Goal: Communication & Community: Ask a question

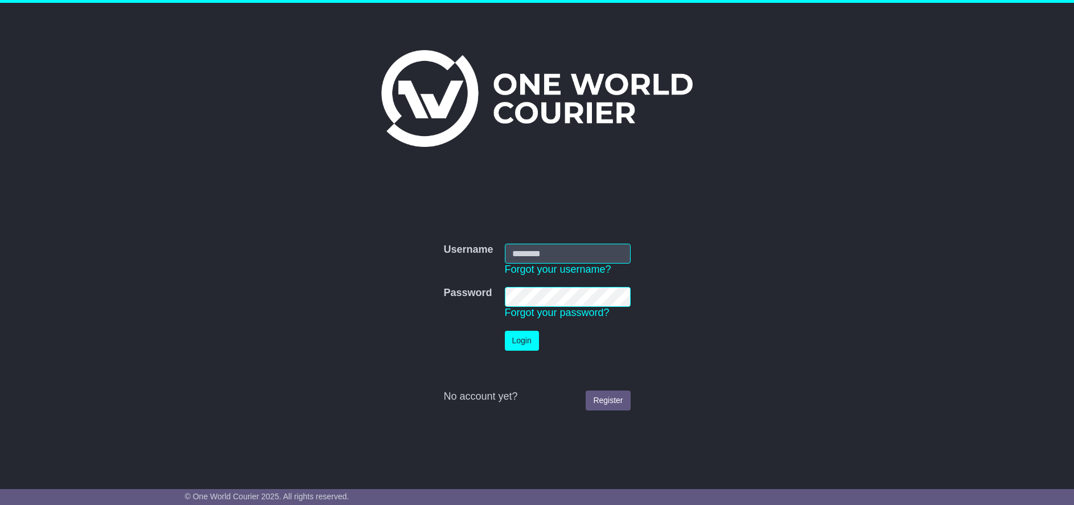
type input "******"
click at [528, 335] on button "Login" at bounding box center [522, 341] width 34 height 20
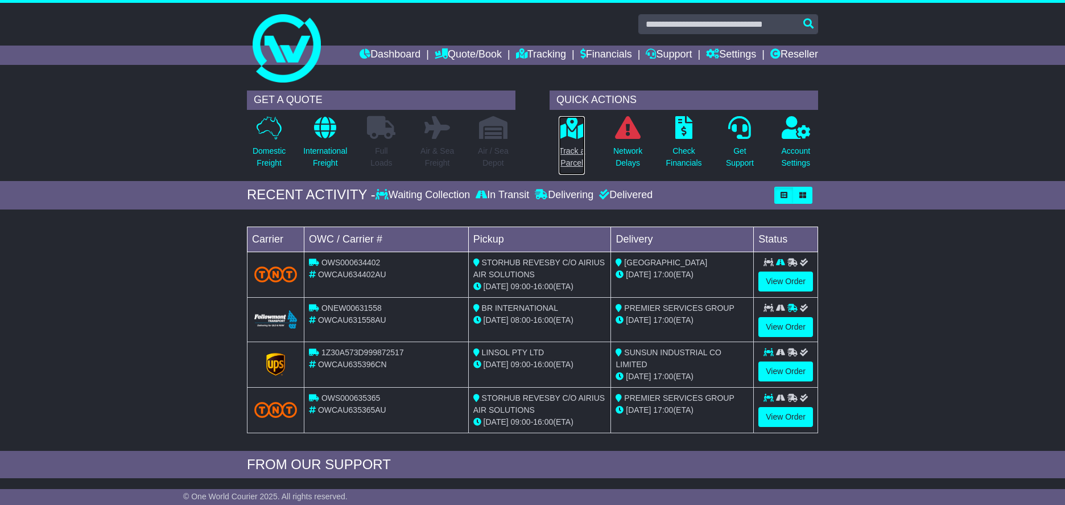
click at [580, 142] on link "Track a Parcel" at bounding box center [571, 146] width 27 height 60
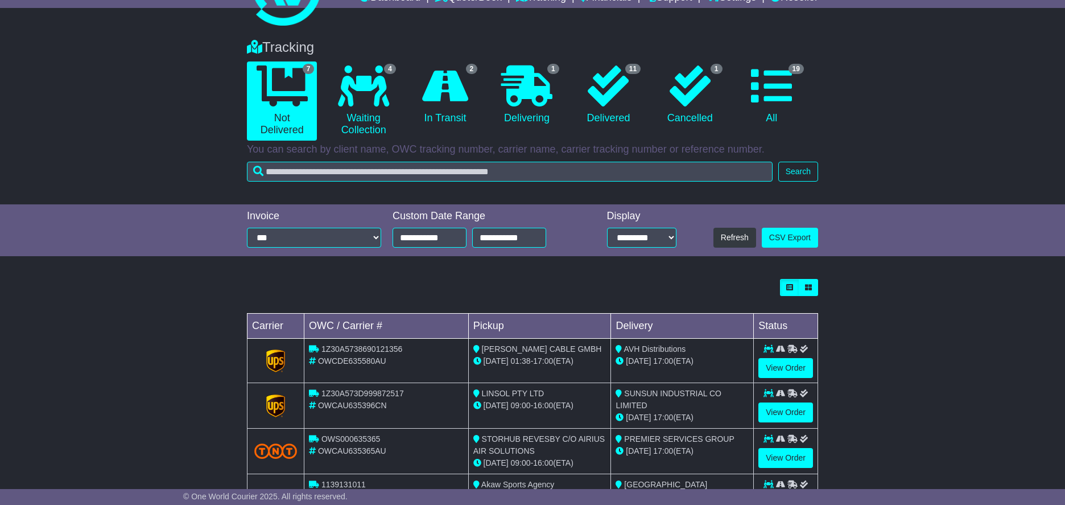
scroll to position [114, 0]
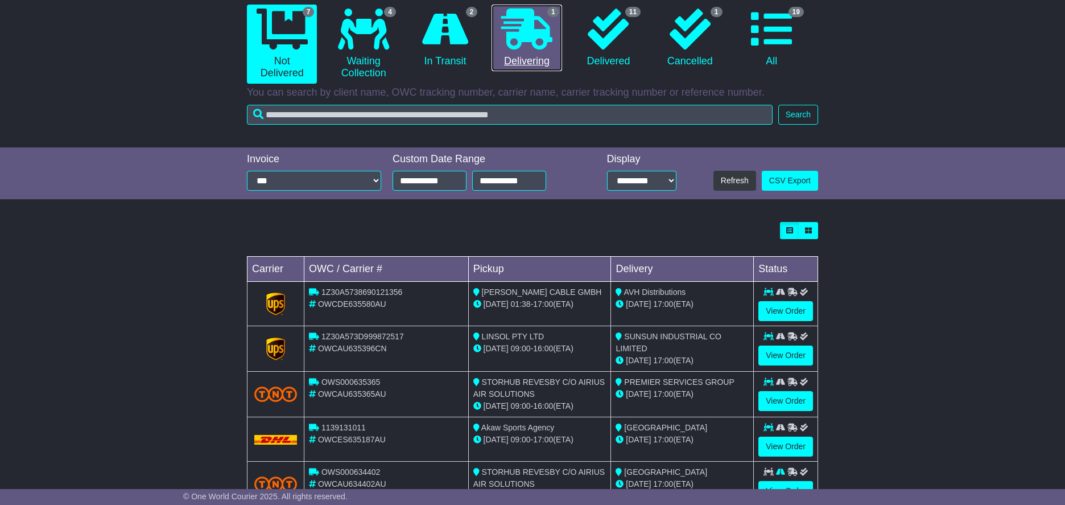
click at [542, 65] on link "1 Delivering" at bounding box center [527, 38] width 70 height 67
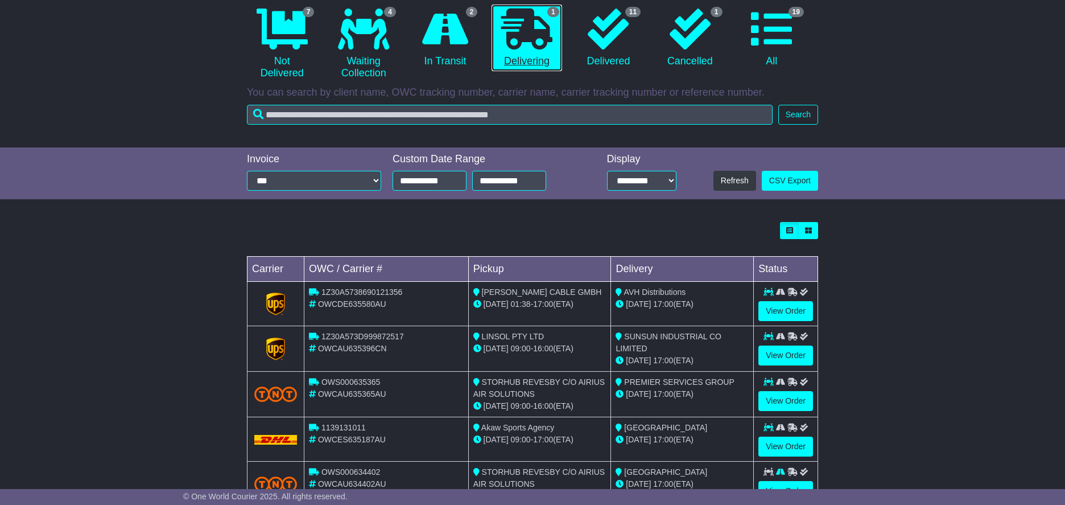
scroll to position [0, 0]
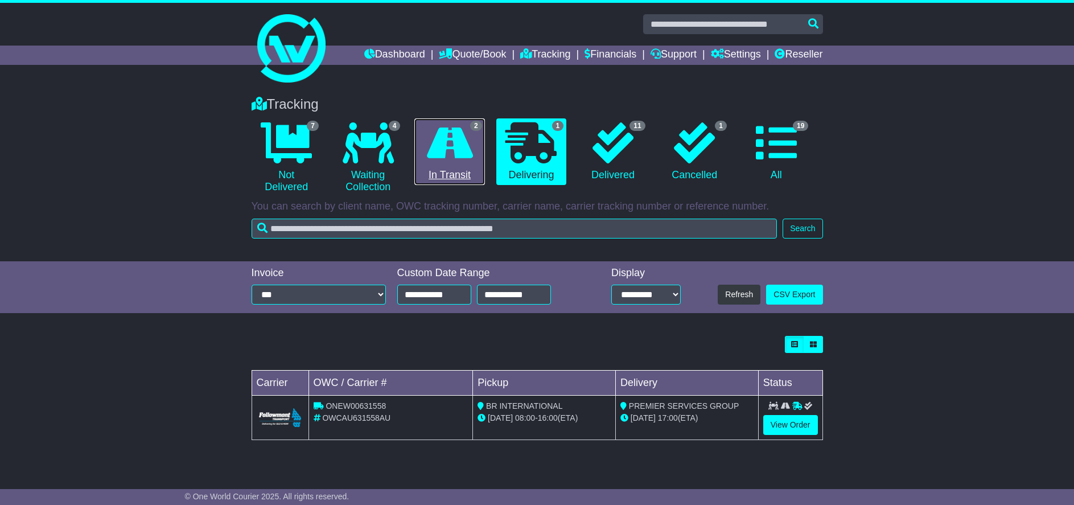
click at [461, 150] on icon at bounding box center [450, 142] width 46 height 41
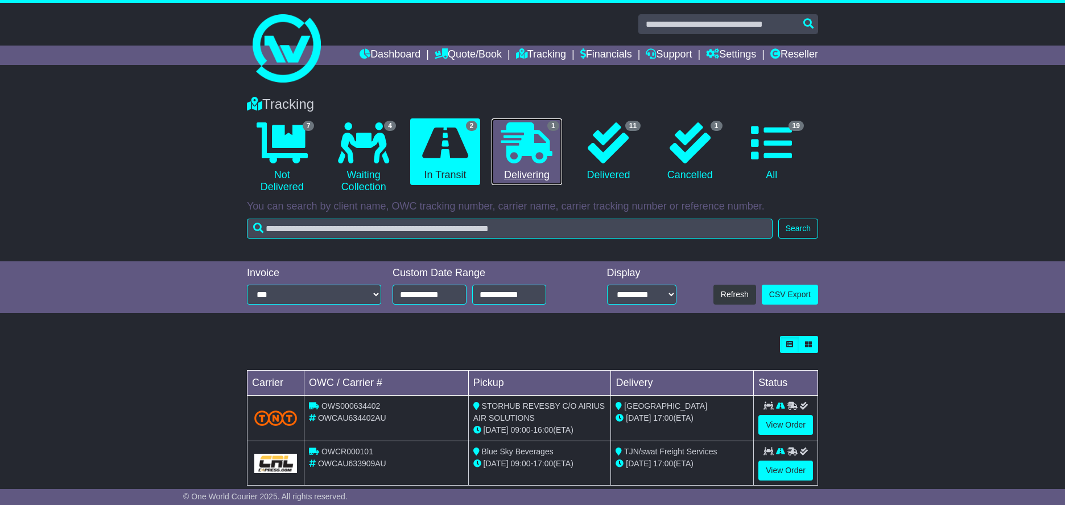
drag, startPoint x: 529, startPoint y: 160, endPoint x: 524, endPoint y: 157, distance: 5.9
click at [529, 160] on icon at bounding box center [526, 142] width 51 height 41
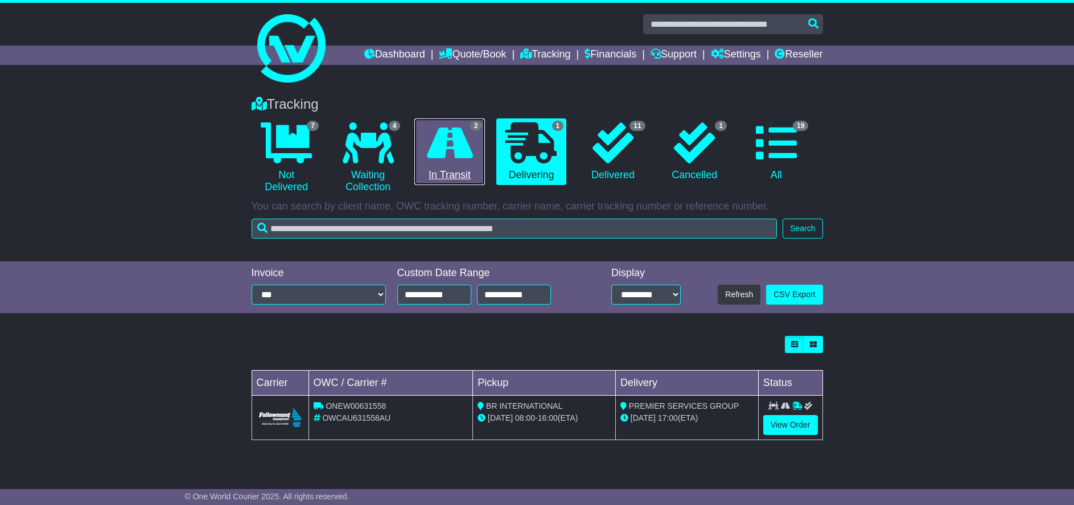
click at [443, 161] on icon at bounding box center [450, 142] width 46 height 41
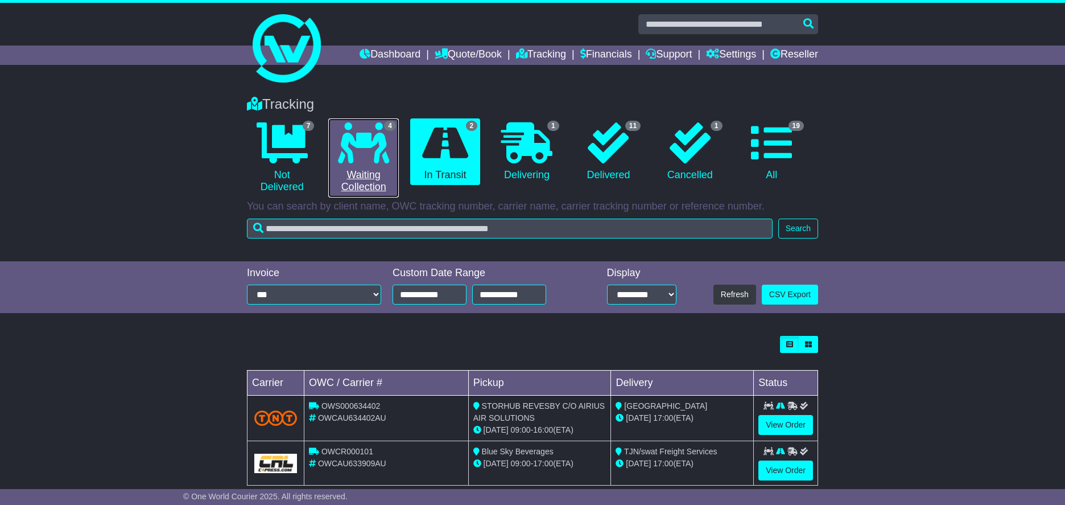
click at [377, 167] on link "4 Waiting Collection" at bounding box center [363, 157] width 70 height 79
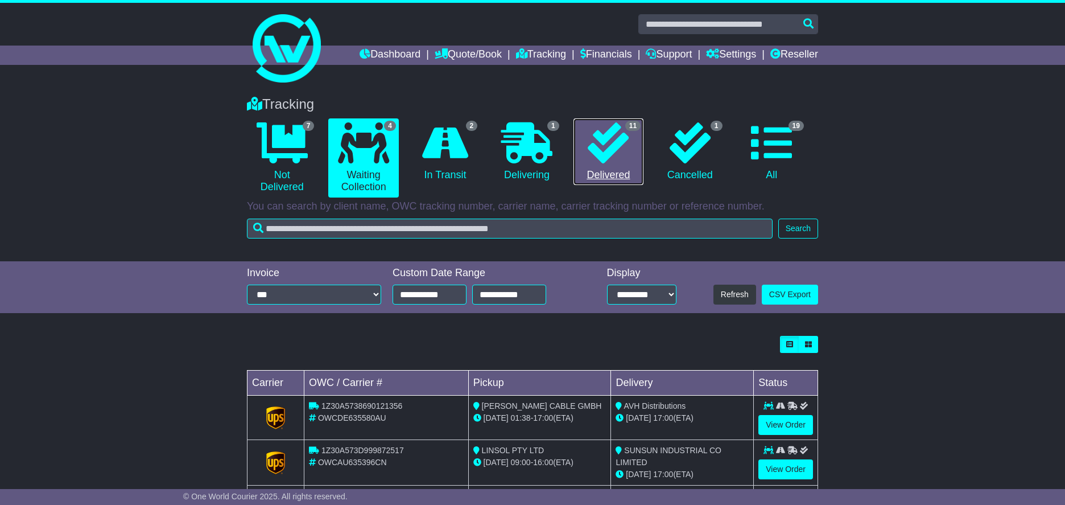
click at [591, 152] on icon at bounding box center [608, 142] width 41 height 41
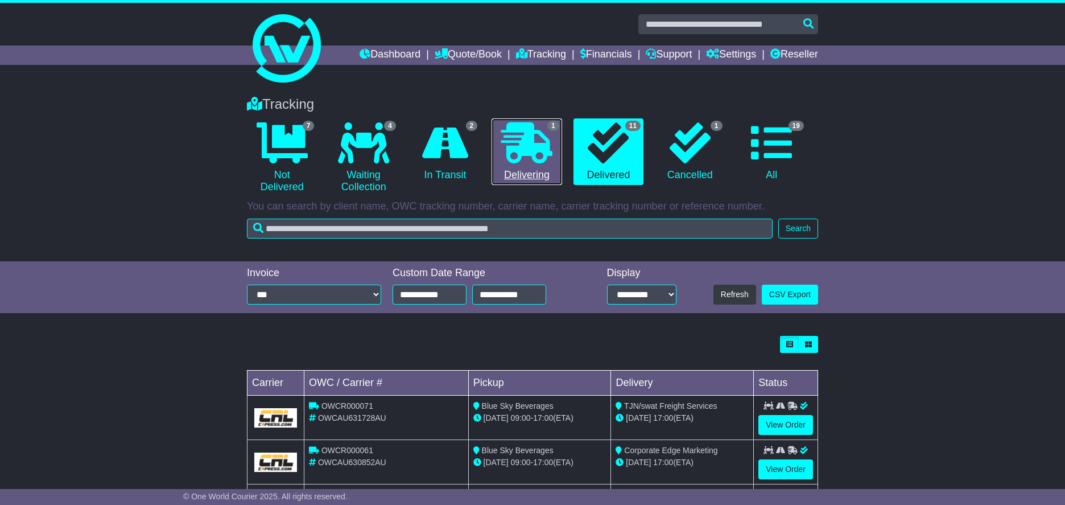
click at [522, 151] on icon at bounding box center [526, 142] width 51 height 41
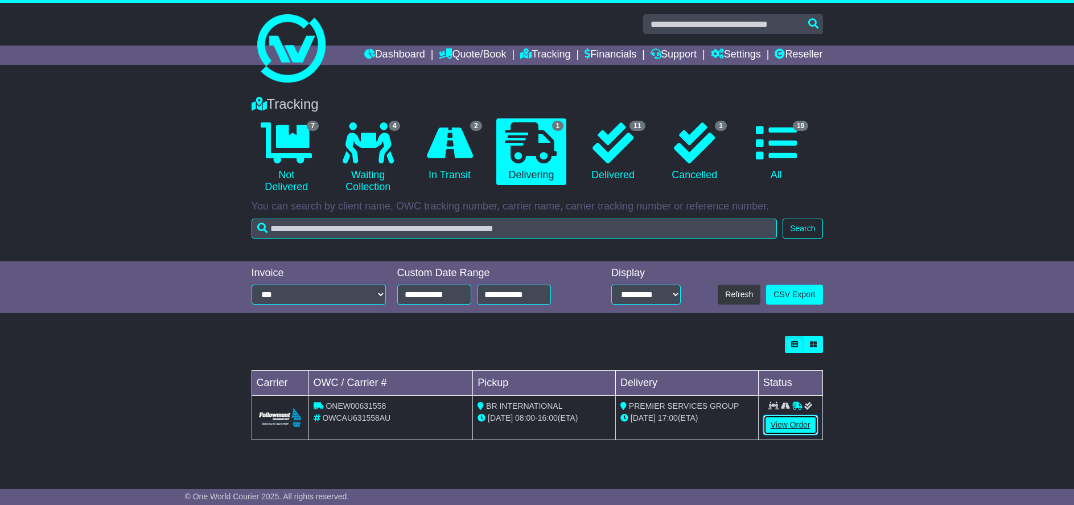
click at [788, 430] on link "View Order" at bounding box center [790, 425] width 55 height 20
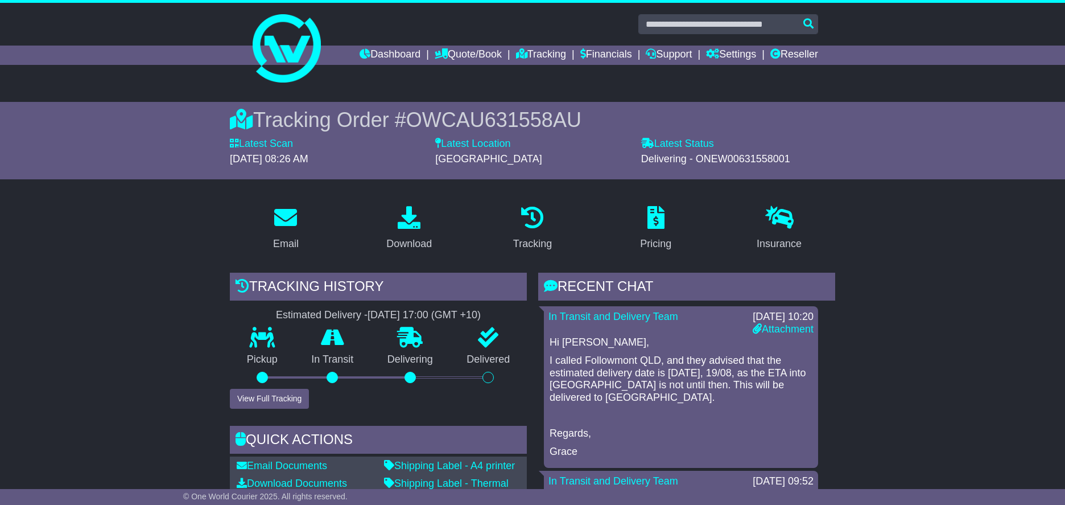
scroll to position [57, 0]
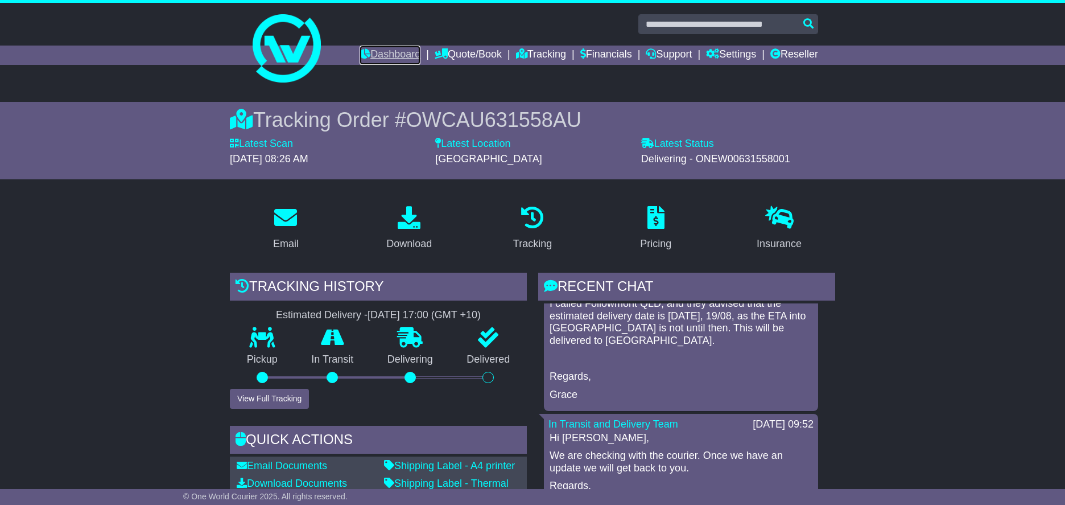
click at [386, 55] on link "Dashboard" at bounding box center [390, 55] width 61 height 19
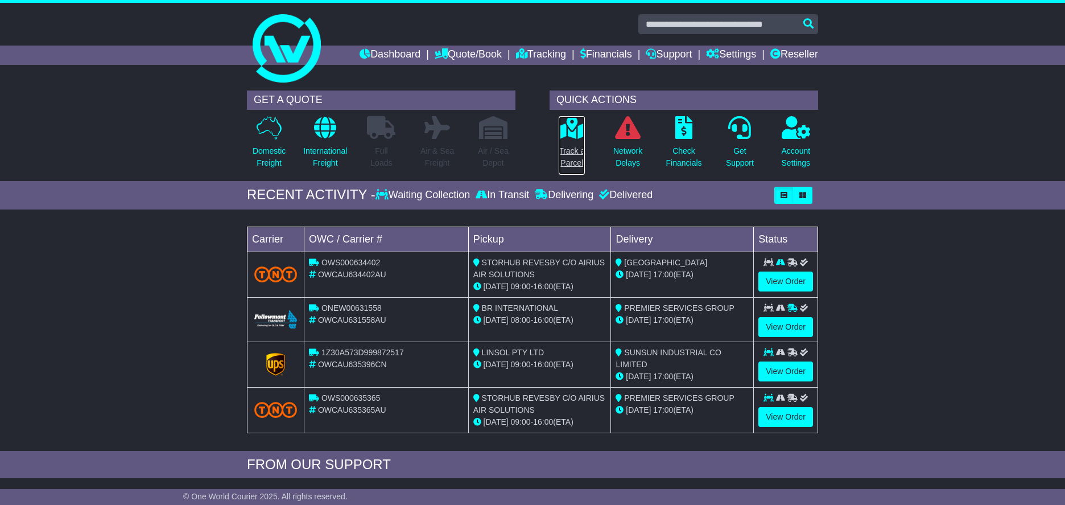
click at [570, 142] on link "Track a Parcel" at bounding box center [571, 146] width 27 height 60
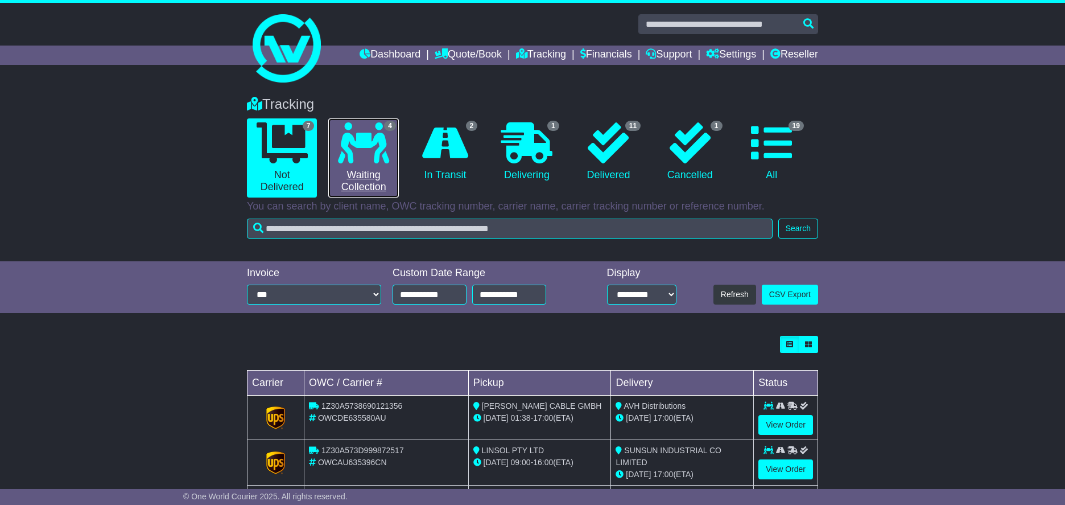
click at [374, 162] on icon at bounding box center [363, 142] width 51 height 41
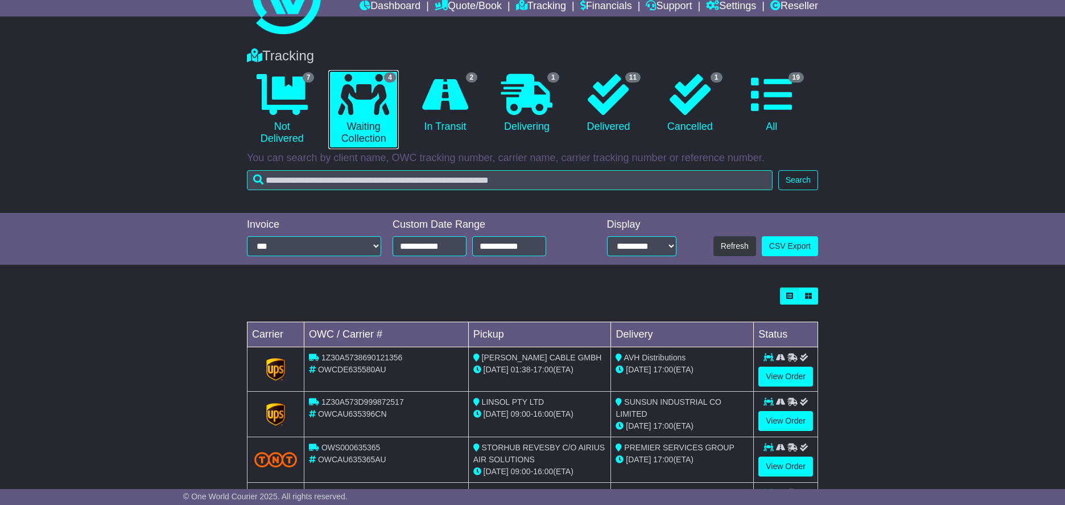
scroll to position [111, 0]
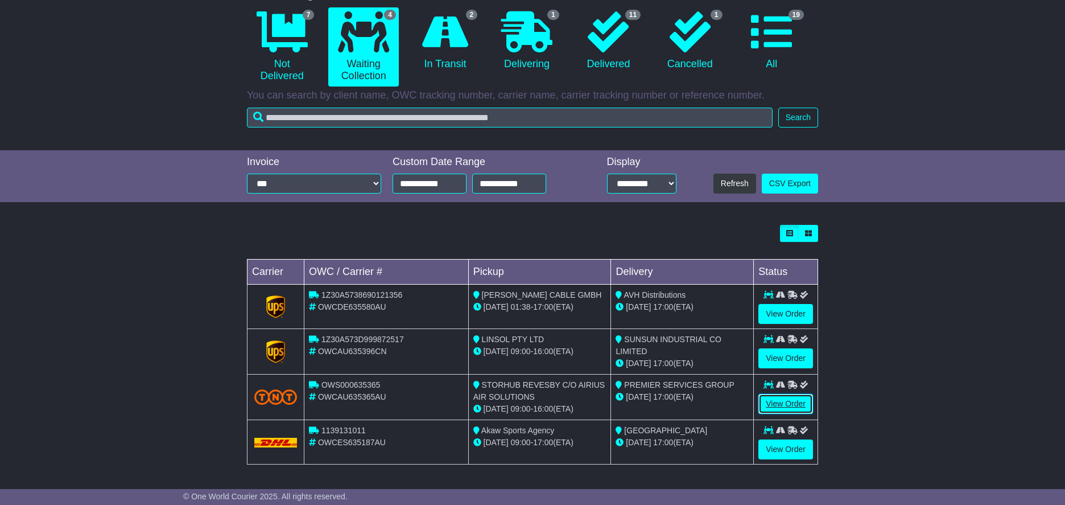
click at [796, 406] on link "View Order" at bounding box center [786, 404] width 55 height 20
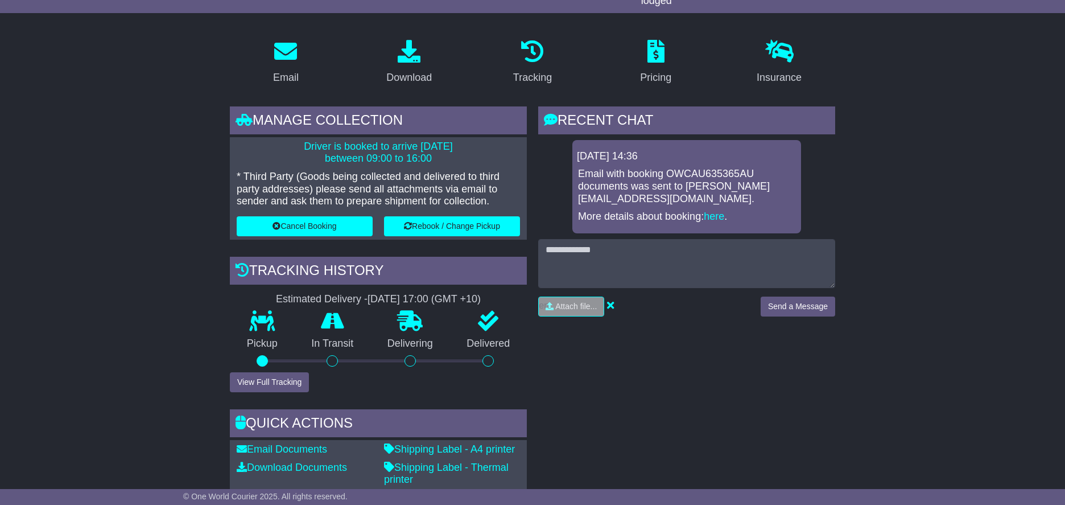
scroll to position [171, 0]
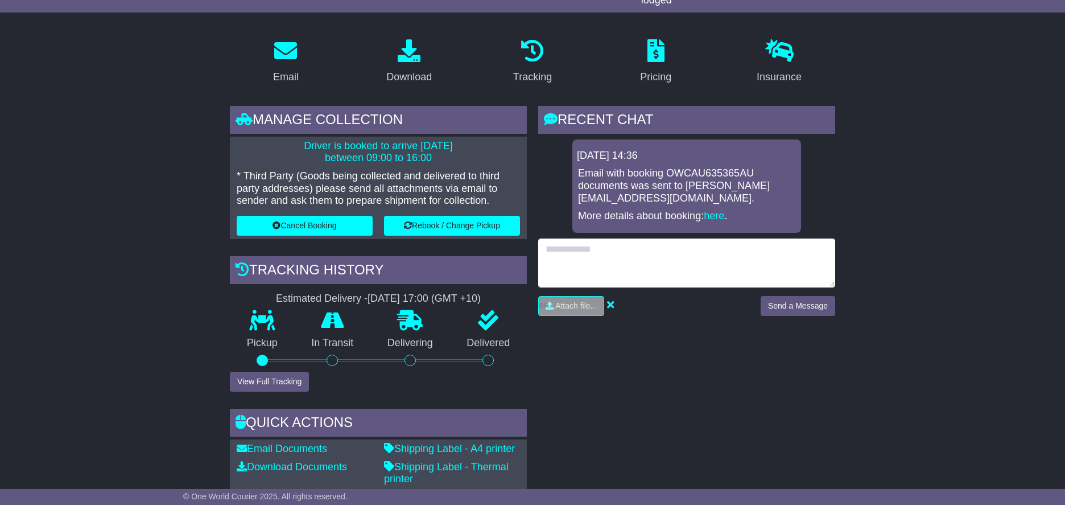
click at [709, 253] on textarea at bounding box center [686, 262] width 297 height 49
click at [564, 238] on textarea "******** ******" at bounding box center [686, 262] width 297 height 49
click at [579, 248] on textarea "******* ******" at bounding box center [686, 262] width 297 height 49
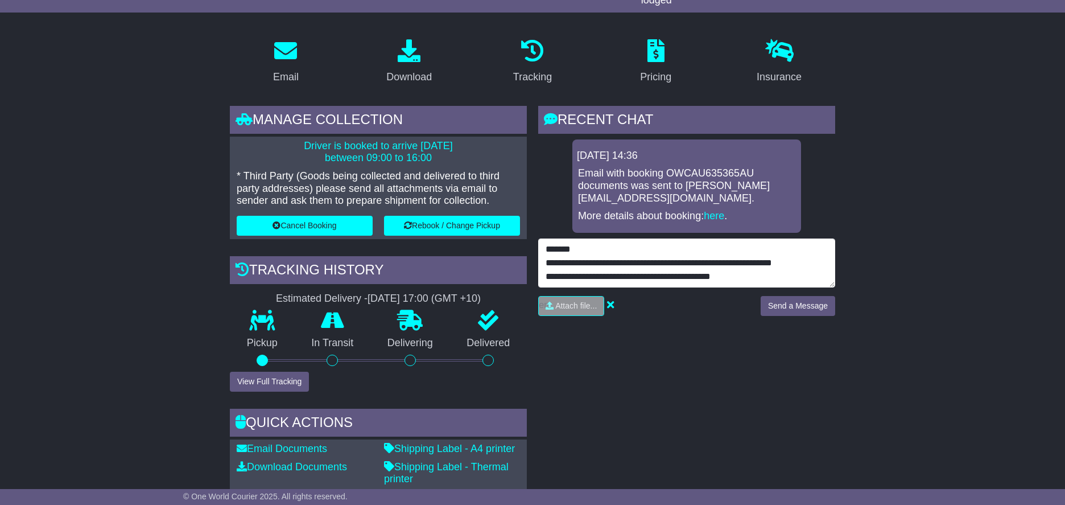
type textarea "**********"
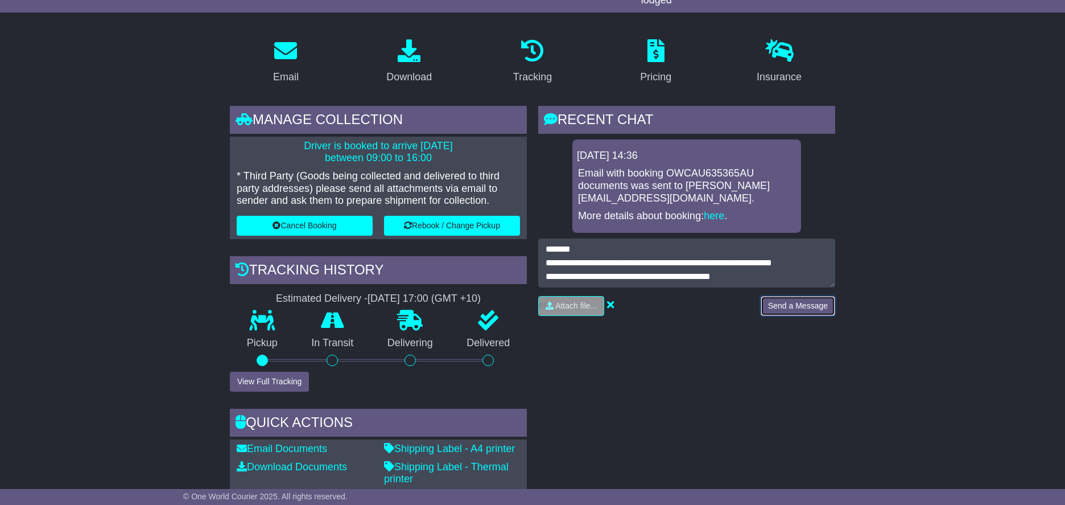
click at [791, 296] on button "Send a Message" at bounding box center [798, 306] width 75 height 20
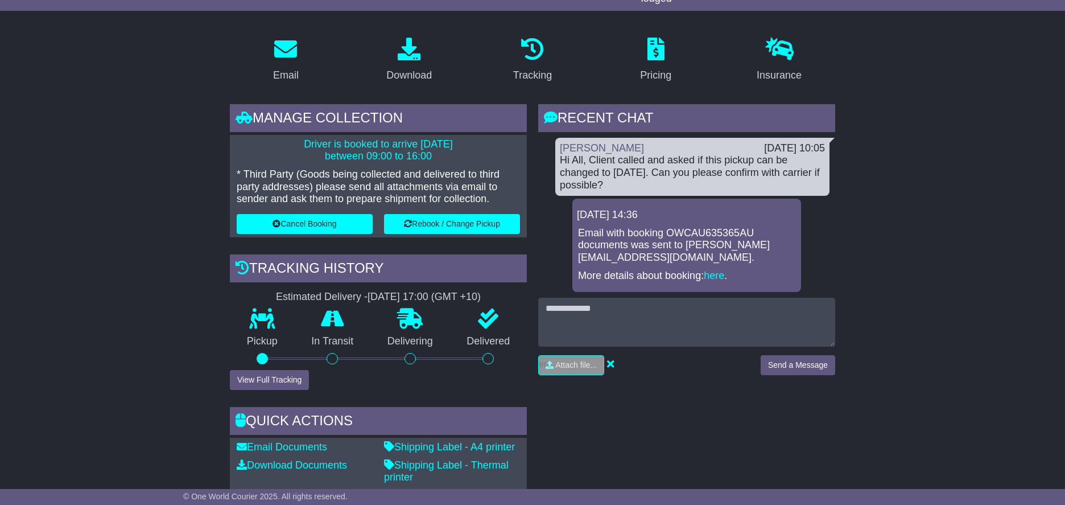
scroll to position [57, 0]
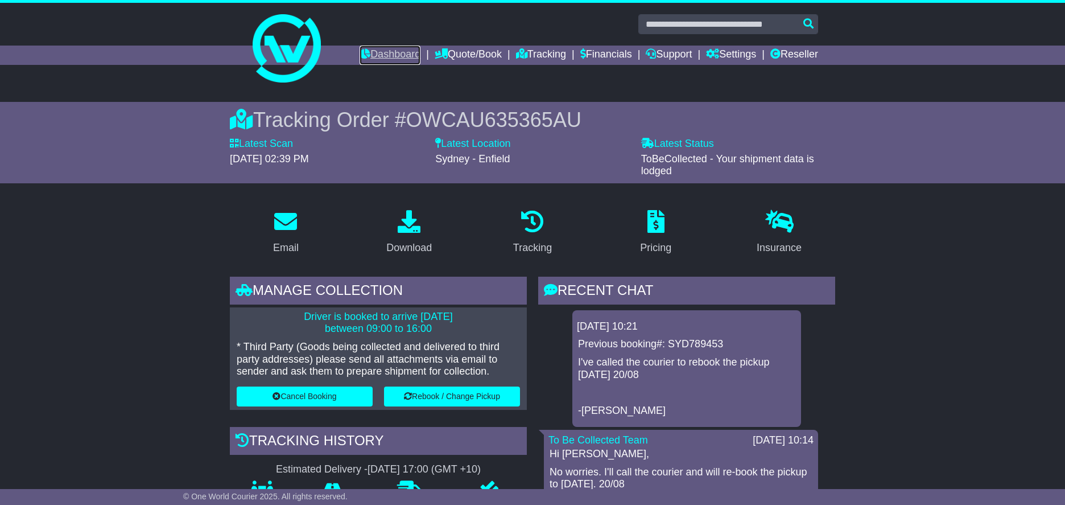
click at [376, 55] on link "Dashboard" at bounding box center [390, 55] width 61 height 19
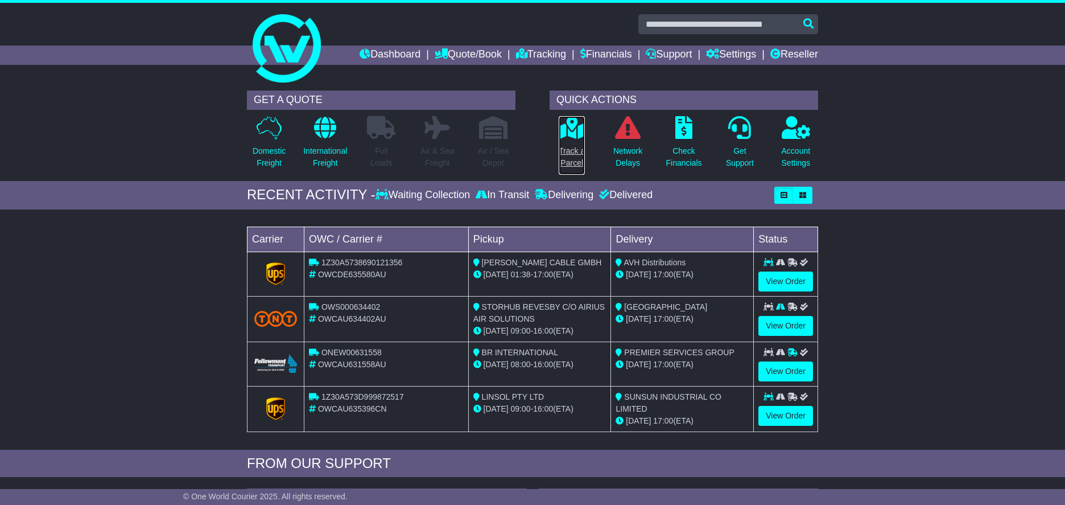
click at [575, 142] on link "Track a Parcel" at bounding box center [571, 146] width 27 height 60
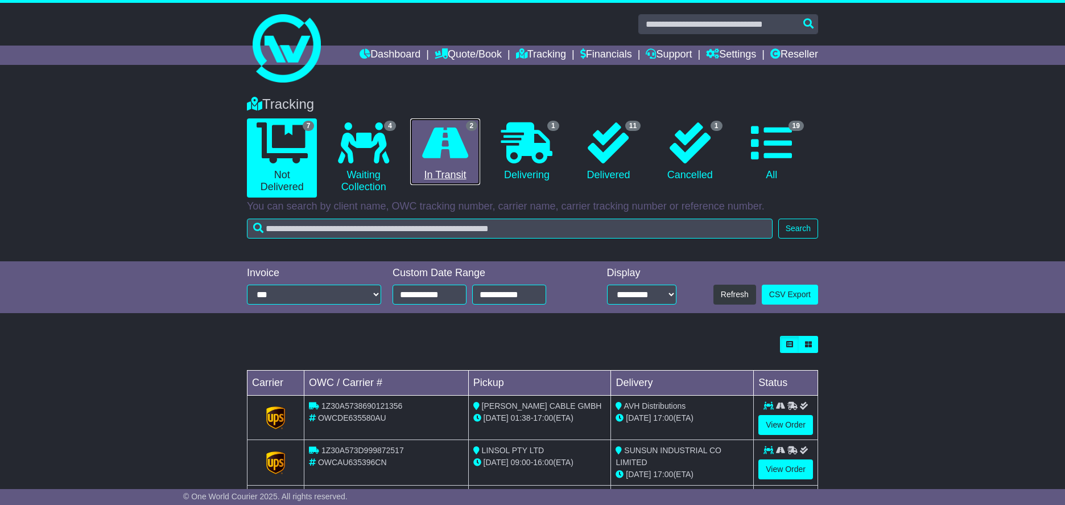
click at [447, 161] on icon at bounding box center [445, 142] width 46 height 41
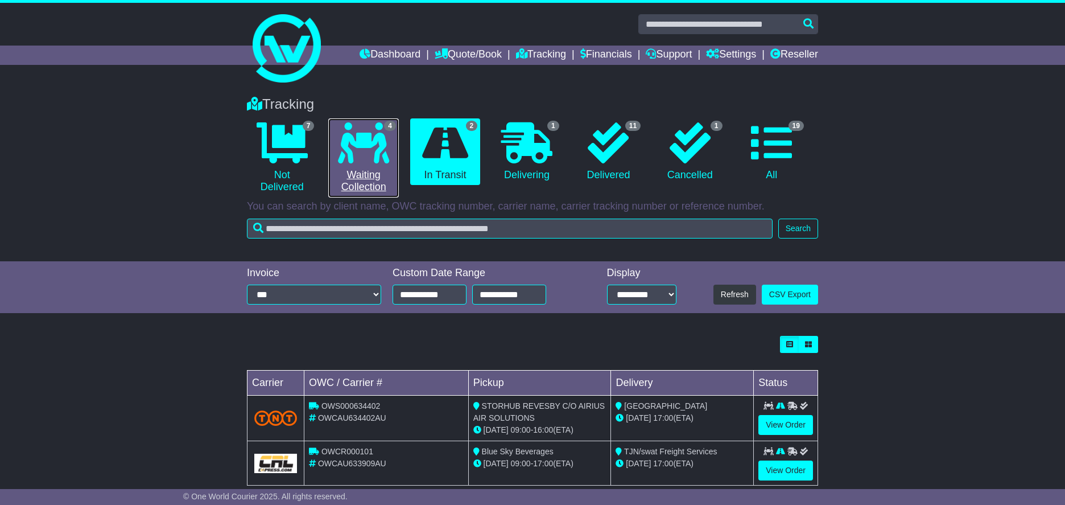
click at [385, 160] on icon at bounding box center [363, 142] width 51 height 41
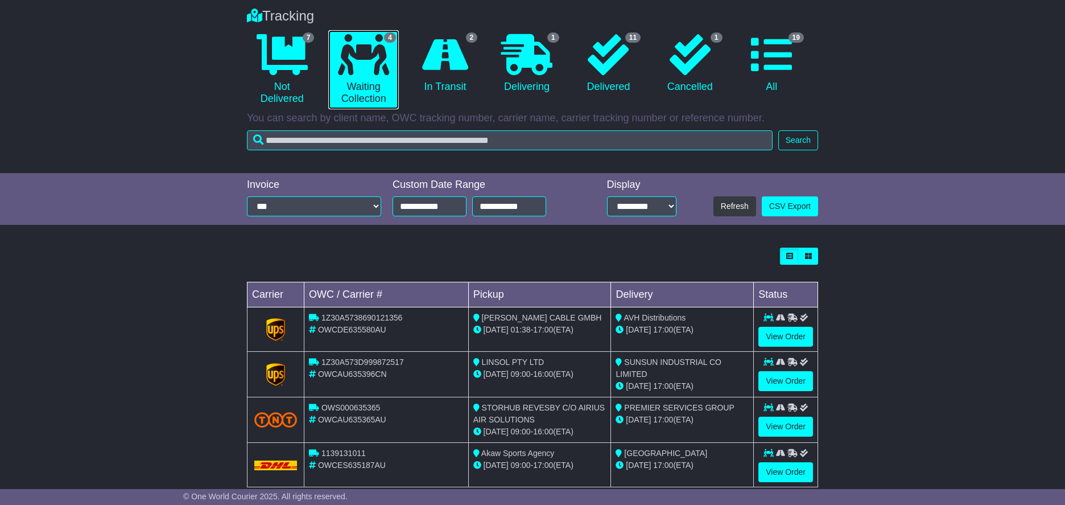
scroll to position [111, 0]
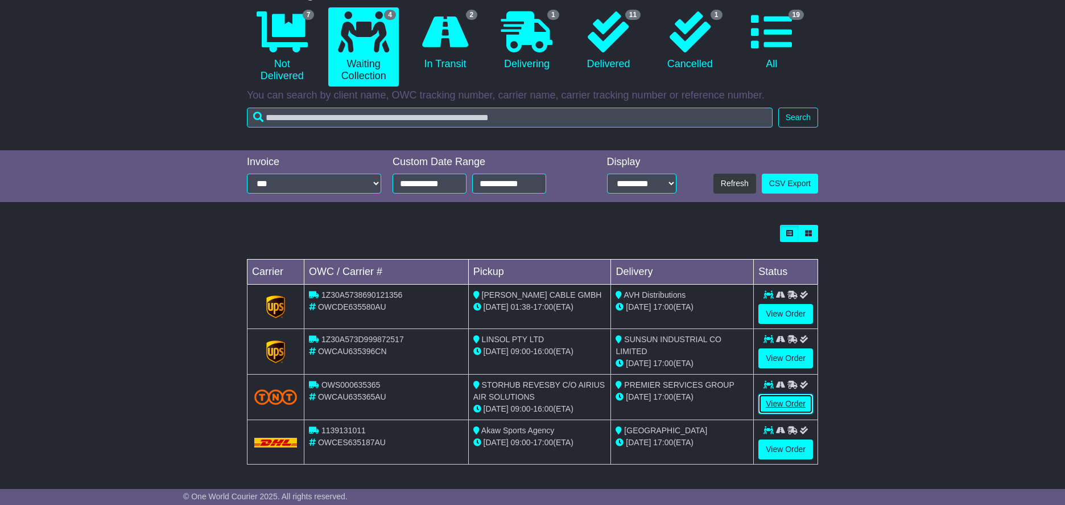
click at [775, 400] on link "View Order" at bounding box center [786, 404] width 55 height 20
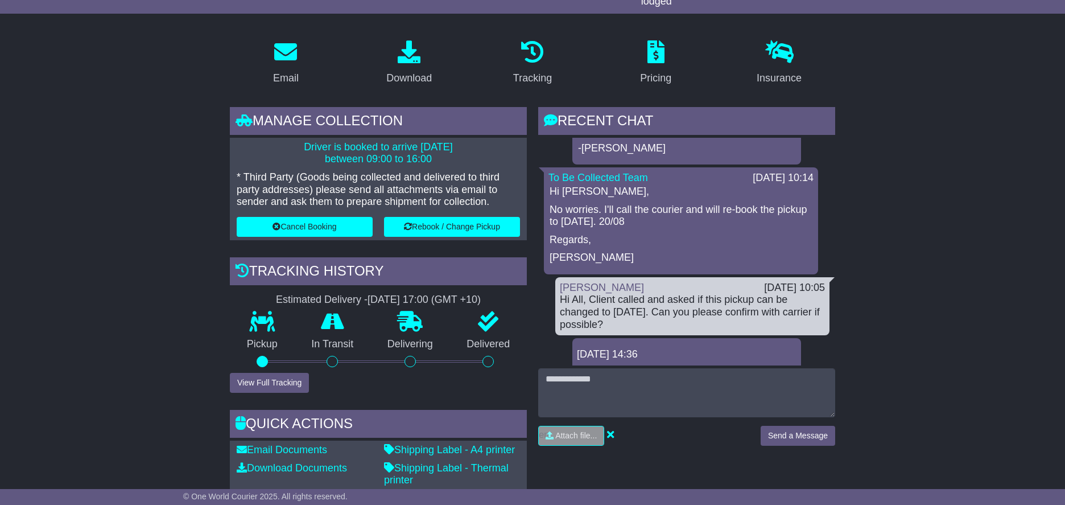
scroll to position [171, 0]
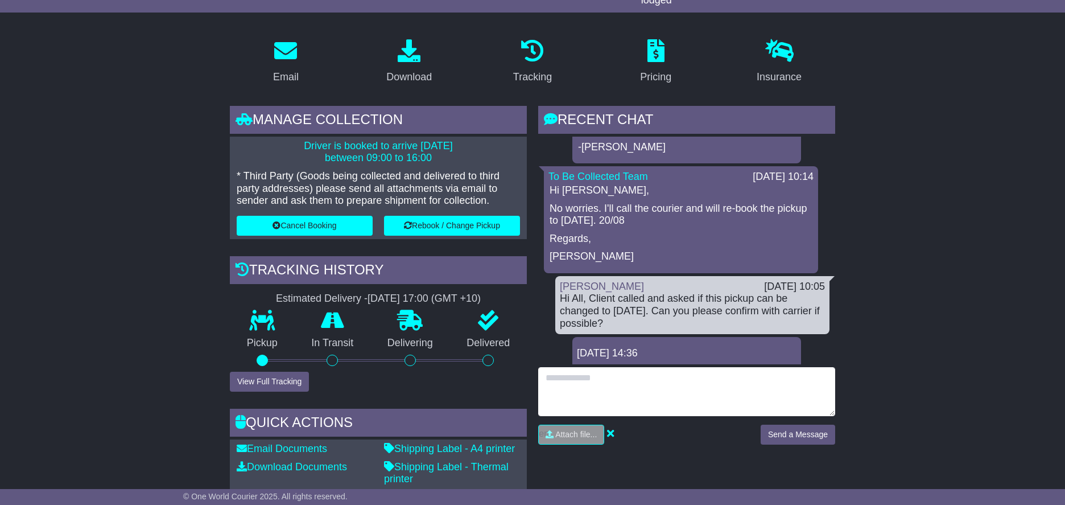
click at [716, 380] on textarea at bounding box center [686, 391] width 297 height 49
click at [658, 373] on textarea "**********" at bounding box center [686, 391] width 297 height 49
click at [662, 379] on textarea "**********" at bounding box center [686, 391] width 297 height 49
type textarea "**********"
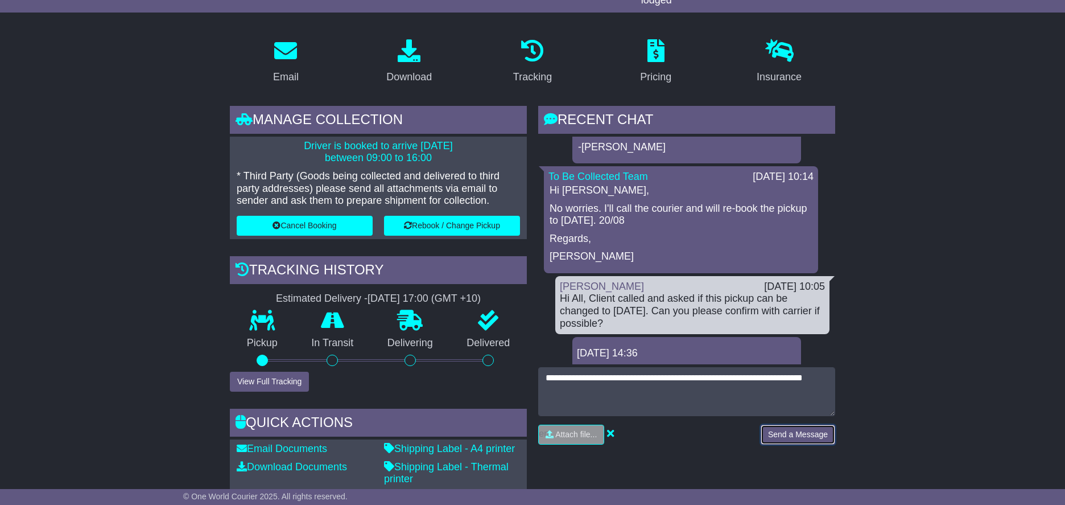
click at [806, 434] on button "Send a Message" at bounding box center [798, 435] width 75 height 20
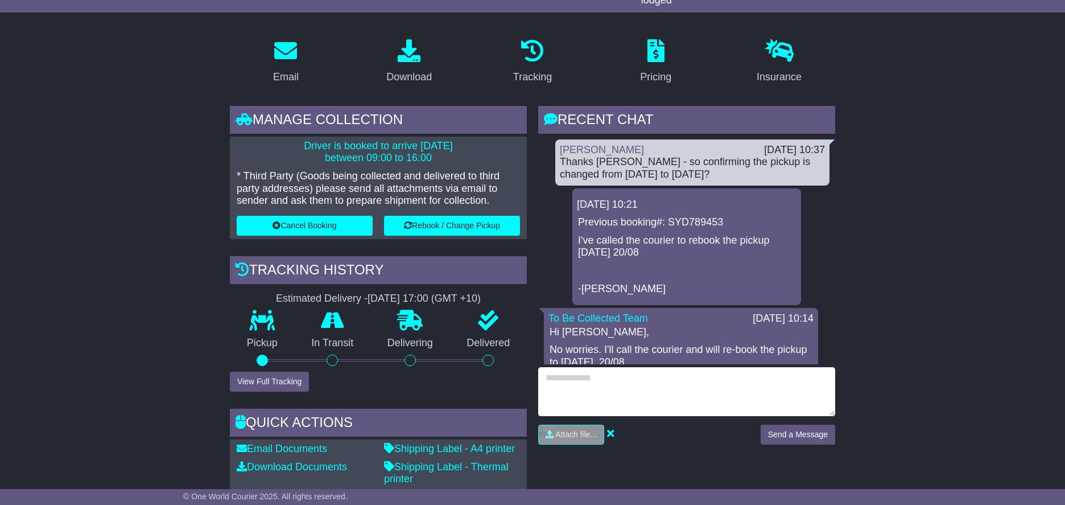
click at [608, 389] on textarea at bounding box center [686, 391] width 297 height 49
type textarea "******"
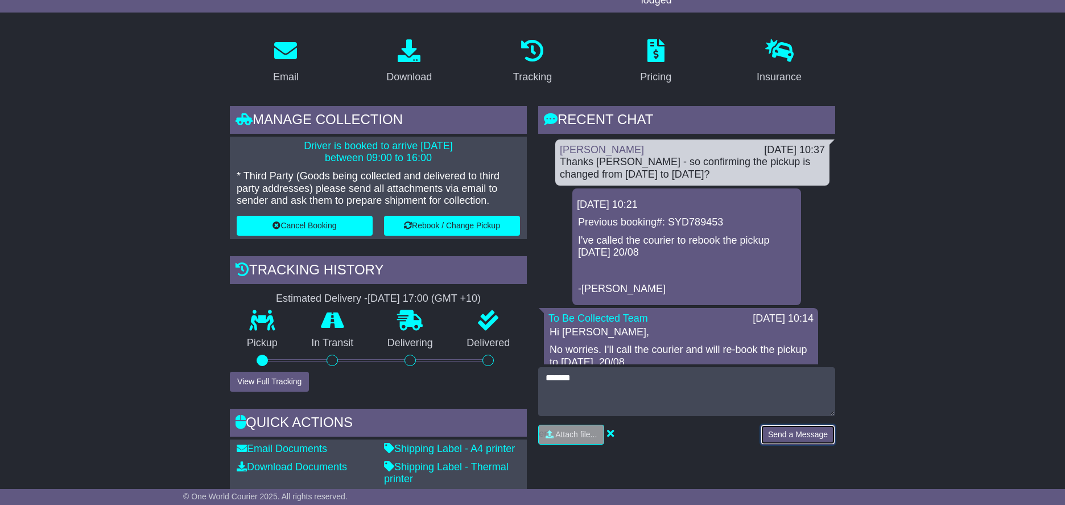
click at [806, 431] on button "Send a Message" at bounding box center [798, 435] width 75 height 20
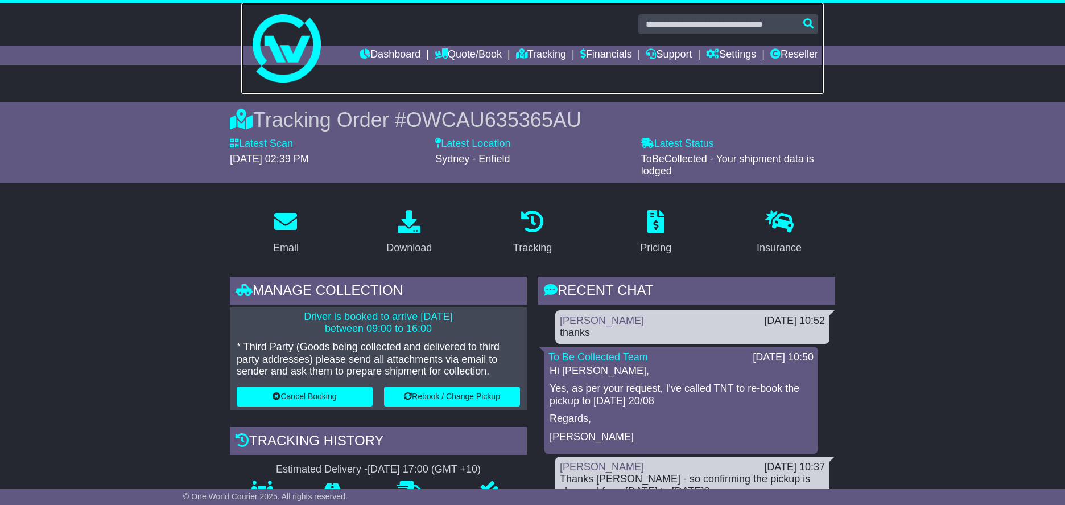
click at [305, 43] on img at bounding box center [287, 48] width 68 height 68
